Goal: Navigation & Orientation: Go to known website

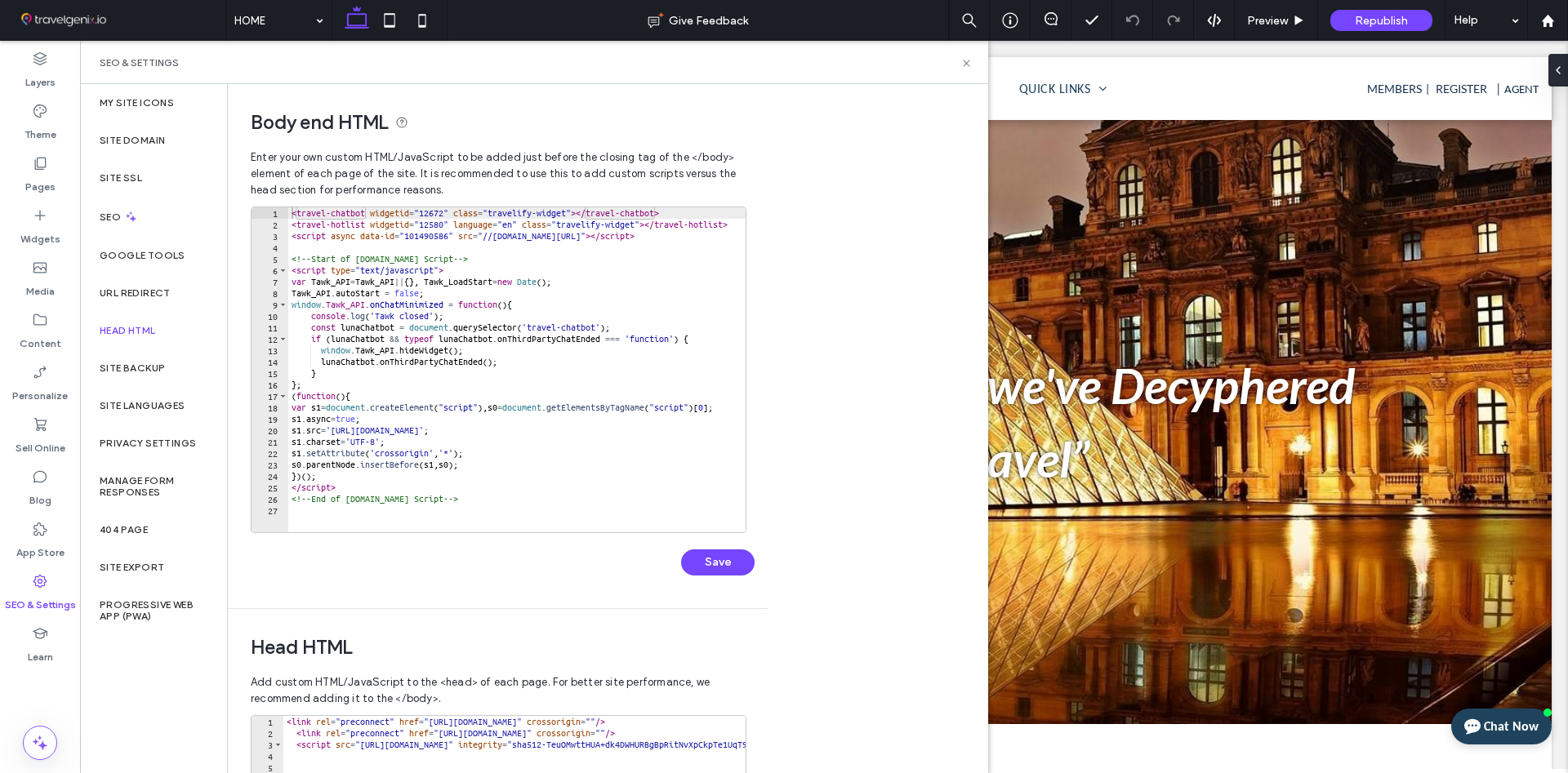
scroll to position [346, 0]
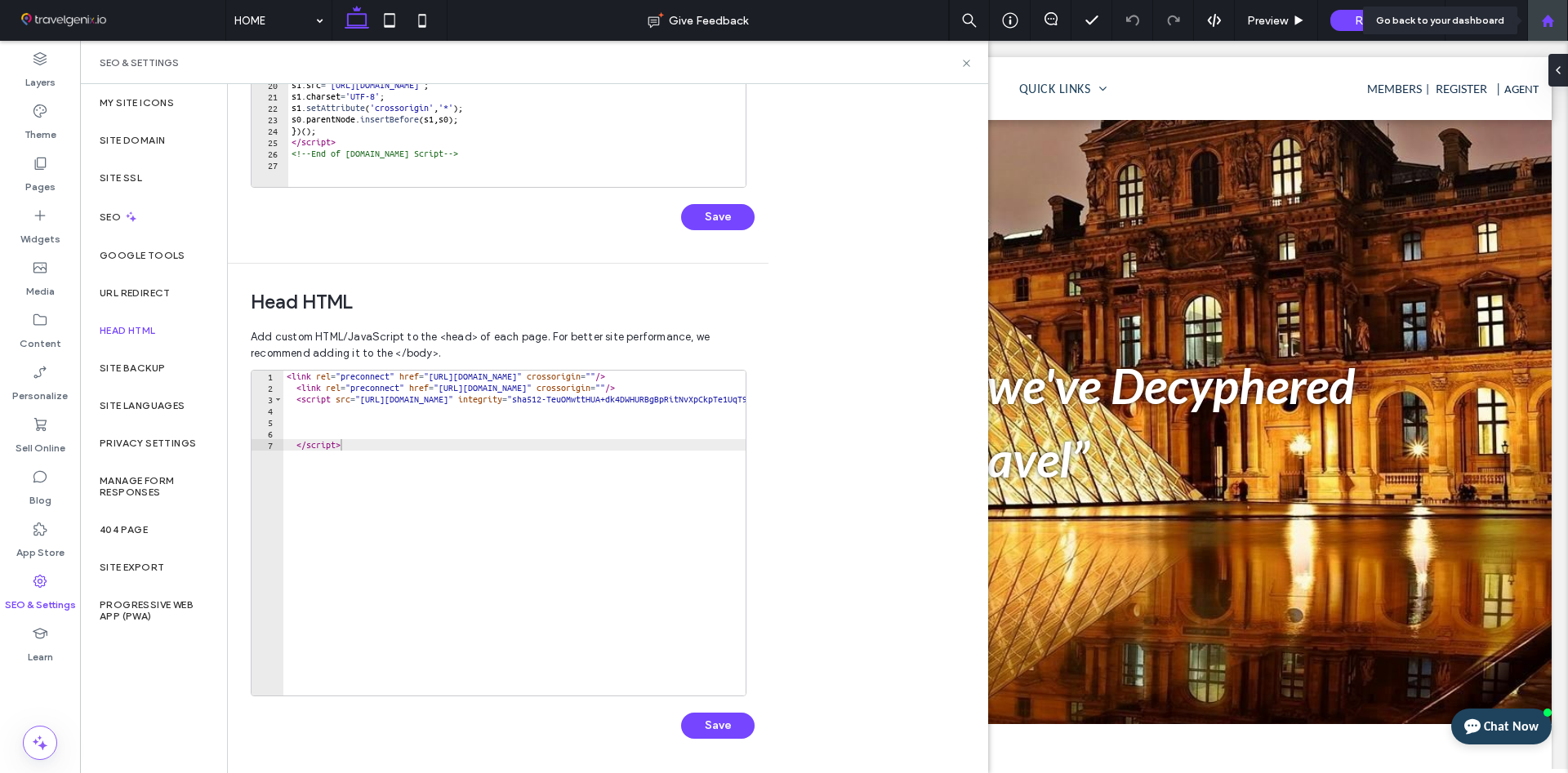
click at [1546, 21] on use at bounding box center [1546, 20] width 12 height 12
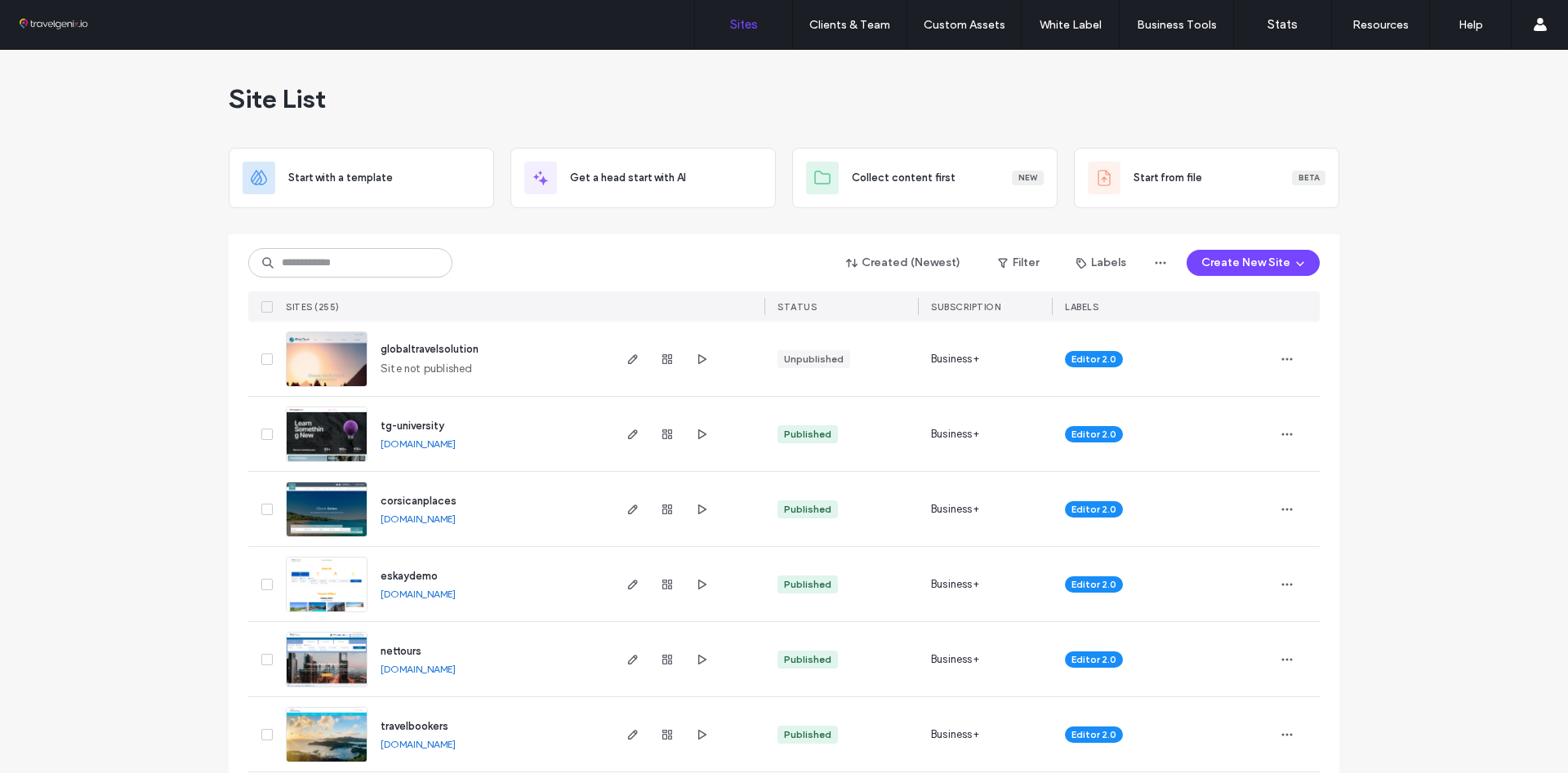
click at [456, 446] on link "tg-university.multiscreensite.com" at bounding box center [418, 443] width 75 height 12
